Goal: Download file/media

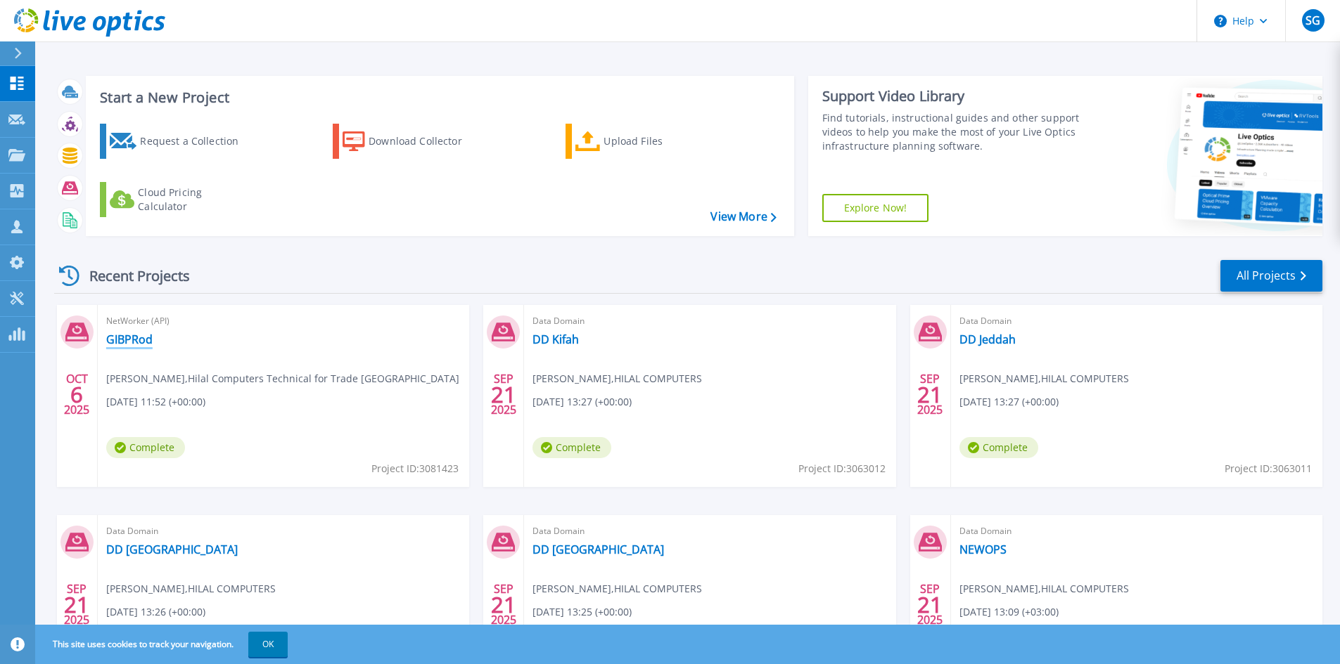
click at [129, 338] on link "GIBPRod" at bounding box center [129, 340] width 46 height 14
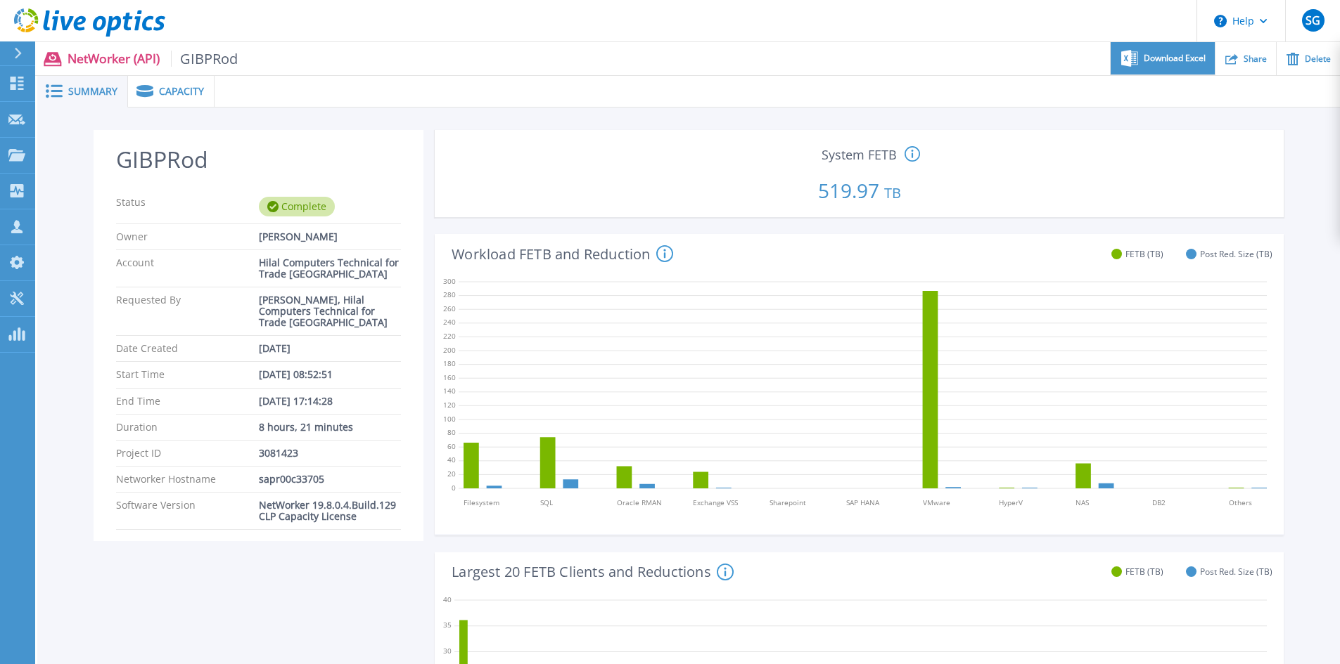
click at [1181, 59] on span "Download Excel" at bounding box center [1174, 58] width 62 height 8
